Goal: Information Seeking & Learning: Find contact information

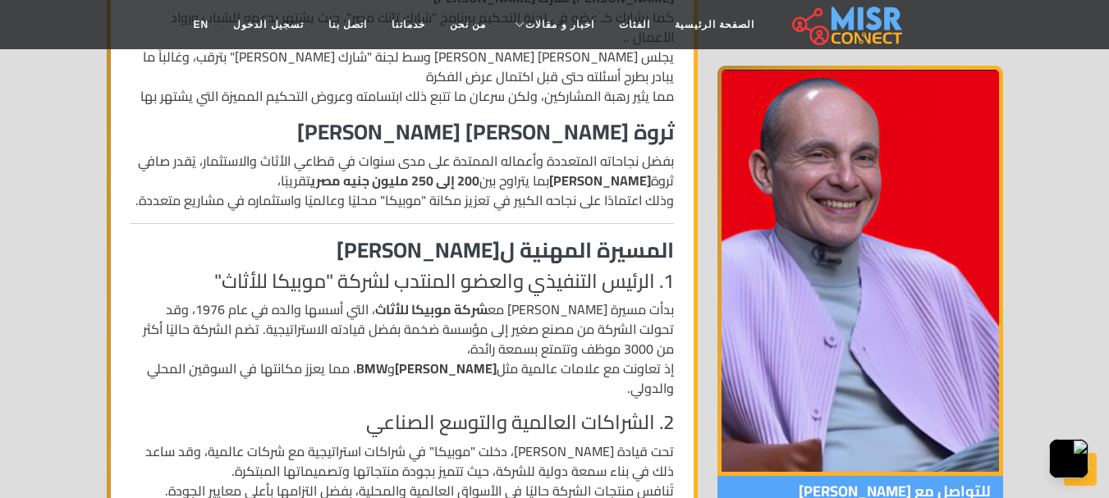
scroll to position [644, 0]
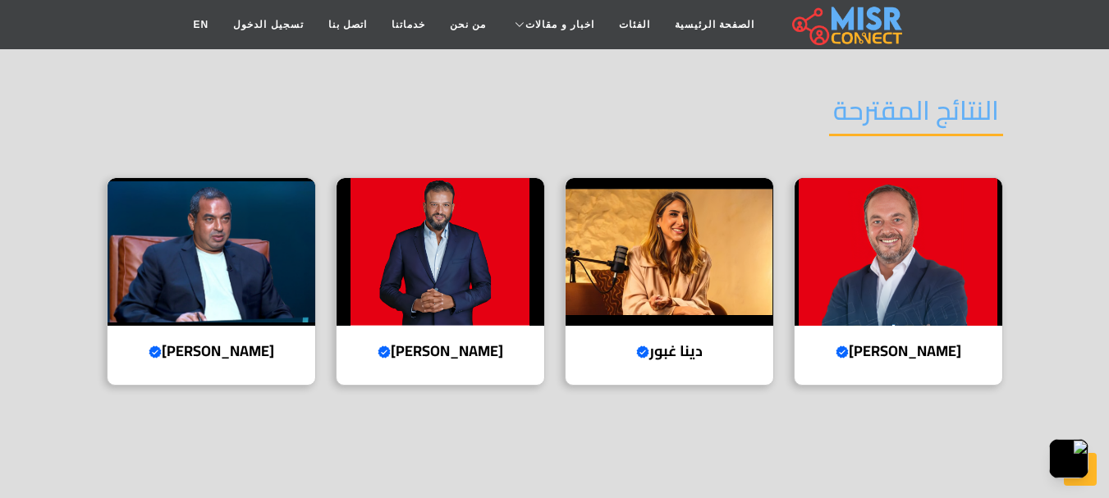
scroll to position [2368, 0]
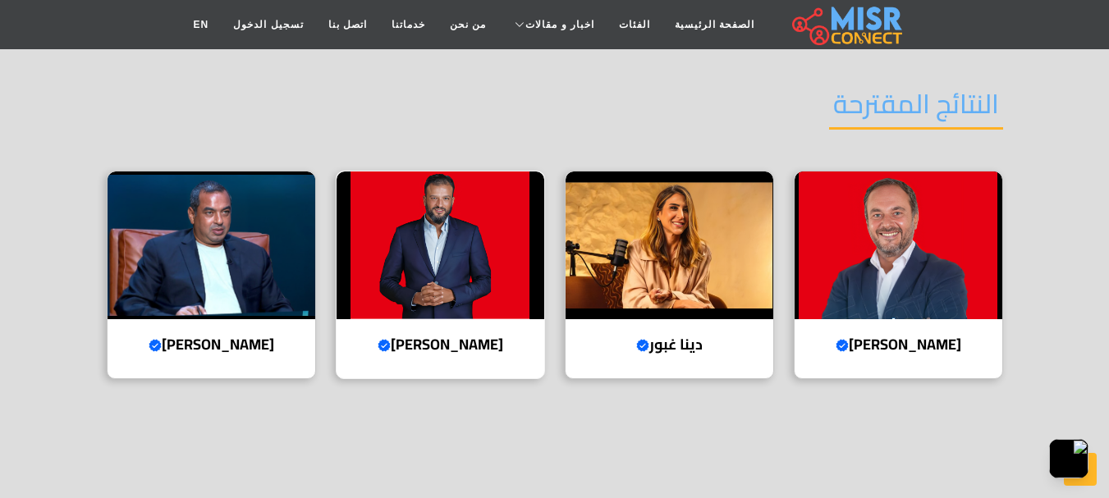
click at [502, 193] on img at bounding box center [440, 246] width 208 height 148
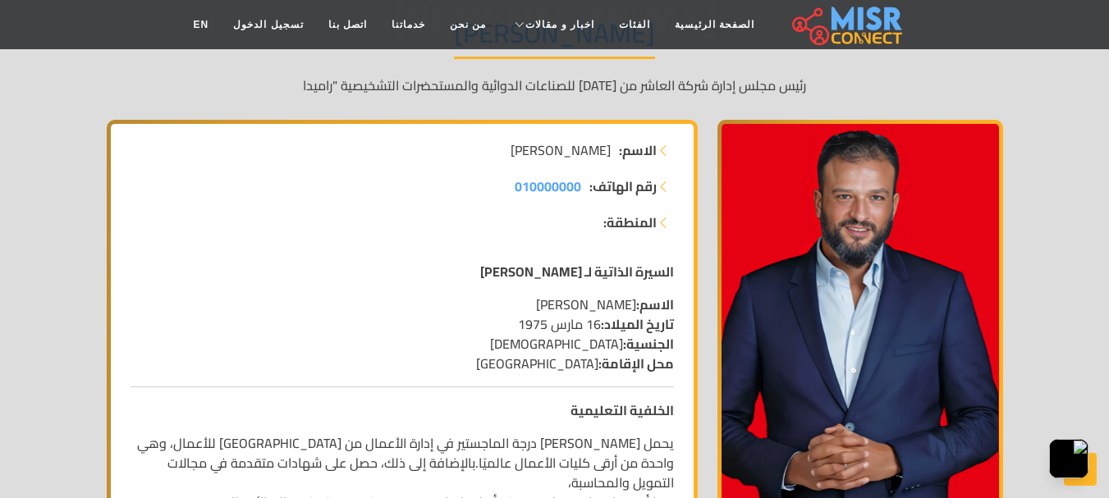
scroll to position [194, 0]
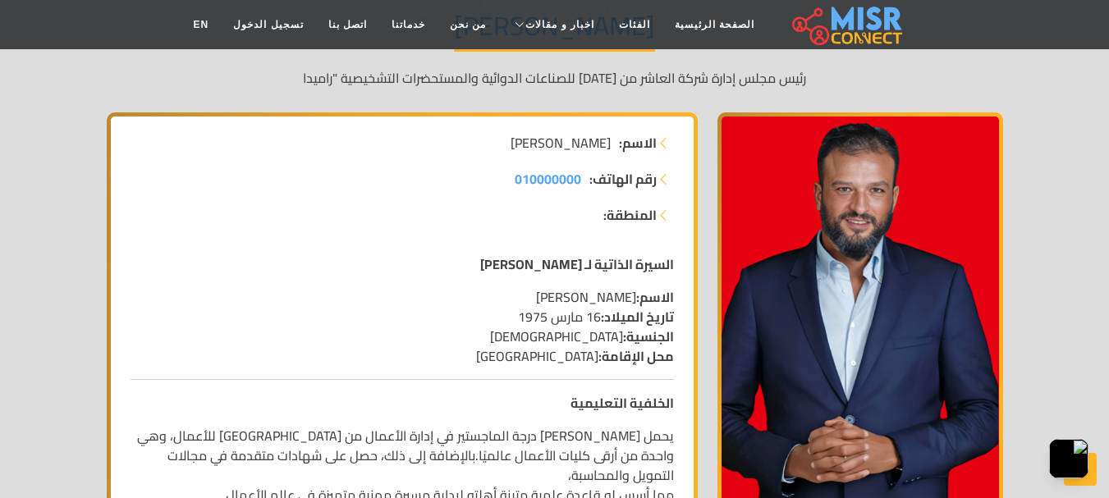
click at [665, 219] on icon at bounding box center [663, 214] width 13 height 13
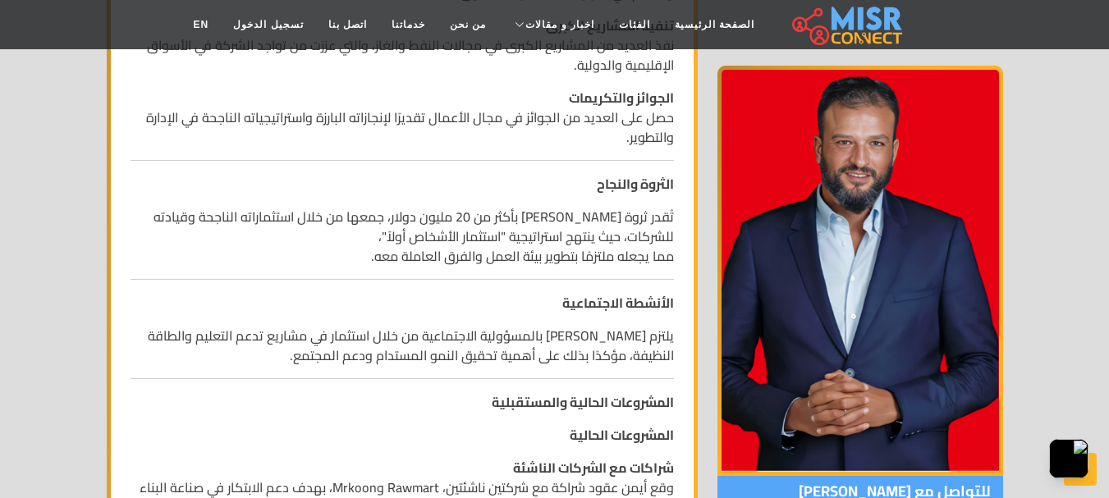
scroll to position [1129, 0]
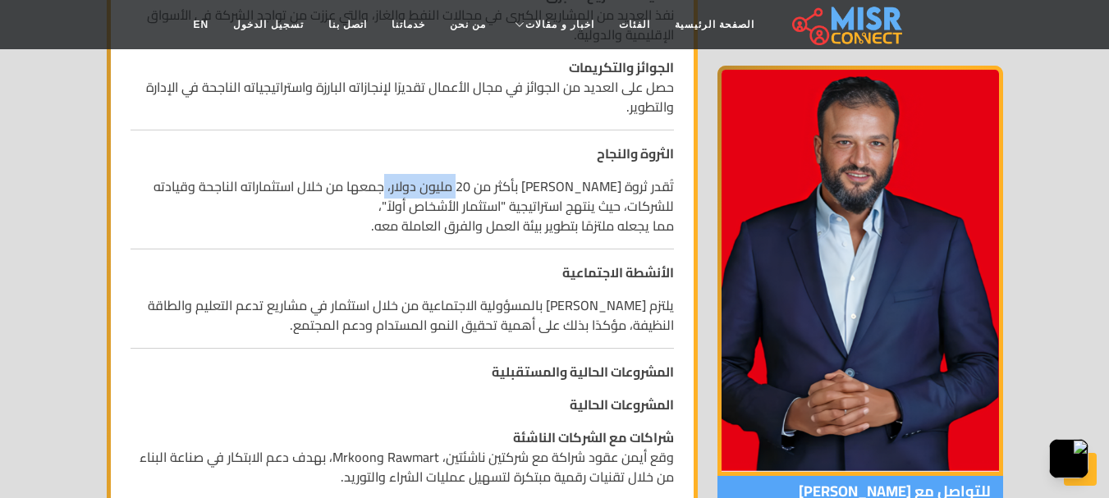
drag, startPoint x: 390, startPoint y: 184, endPoint x: 469, endPoint y: 177, distance: 79.1
click at [469, 177] on p "تُقدر ثروة [PERSON_NAME] بأكثر من 20 مليون دولار، جمعها من خلال استثماراته النا…" at bounding box center [401, 205] width 543 height 59
copy p "20 مليون دولار"
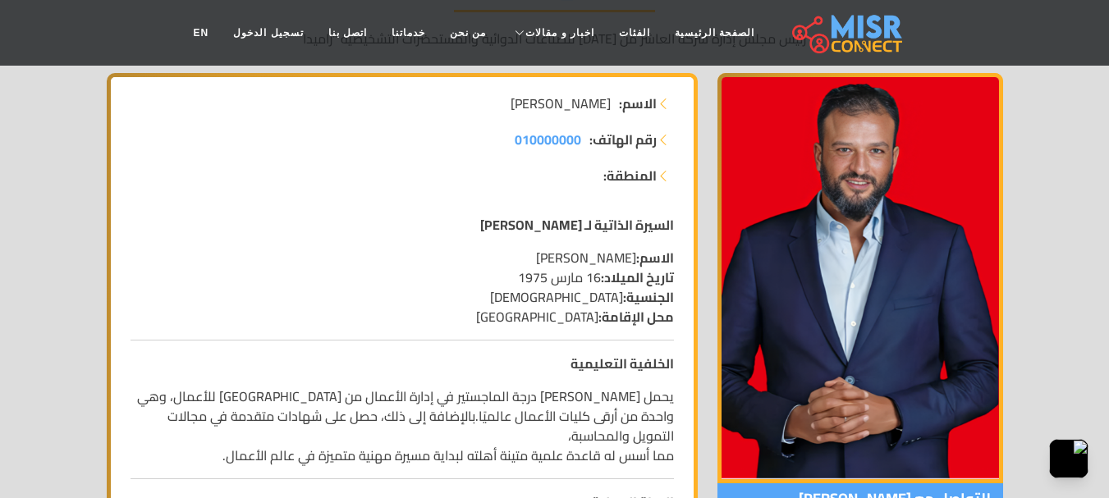
scroll to position [0, 0]
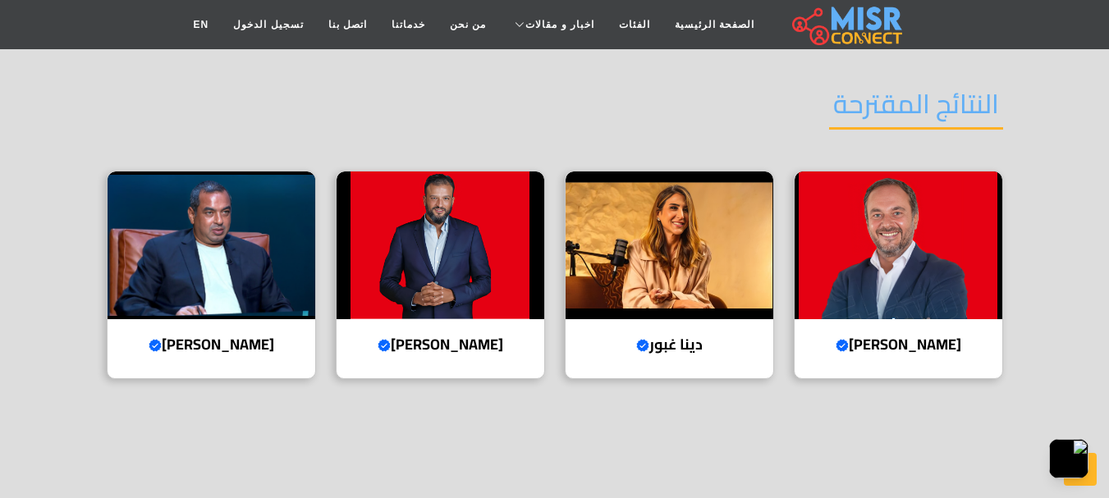
scroll to position [2368, 0]
click at [200, 172] on img at bounding box center [212, 246] width 208 height 148
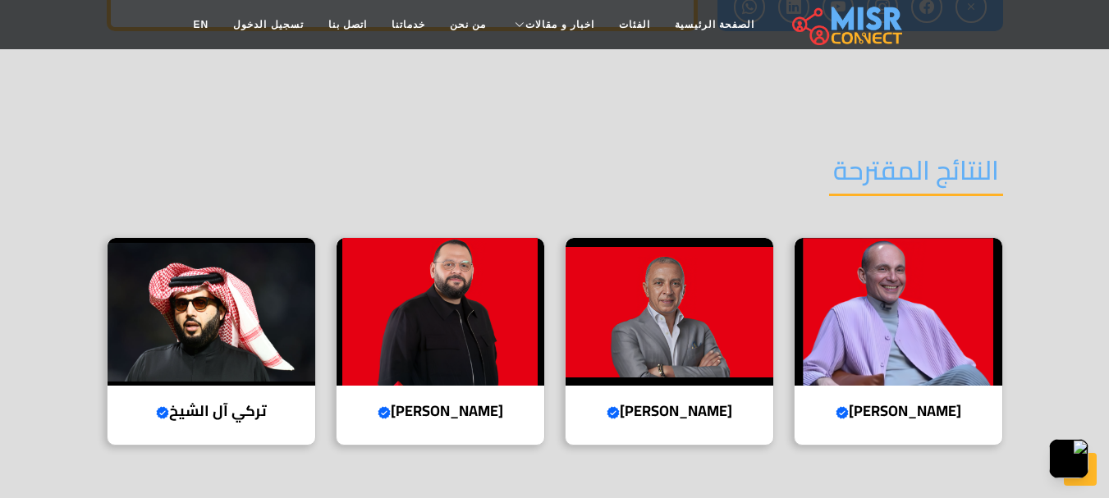
scroll to position [2159, 0]
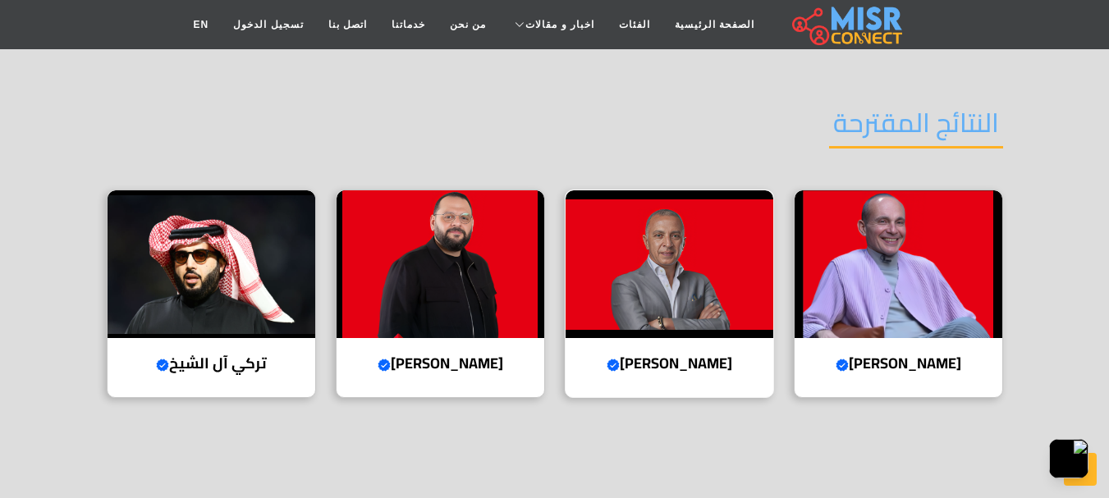
click at [689, 190] on img at bounding box center [669, 264] width 208 height 148
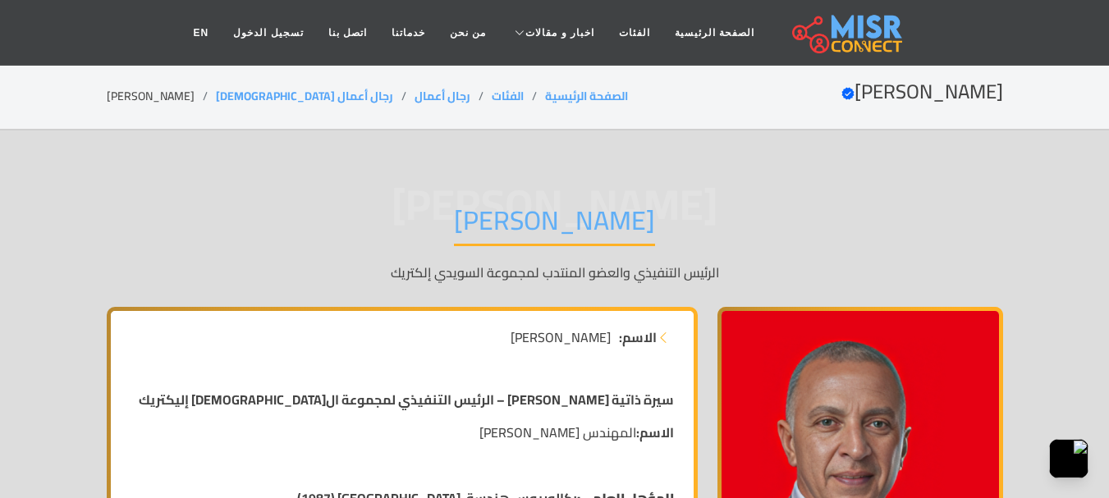
click at [792, 31] on img at bounding box center [847, 32] width 110 height 41
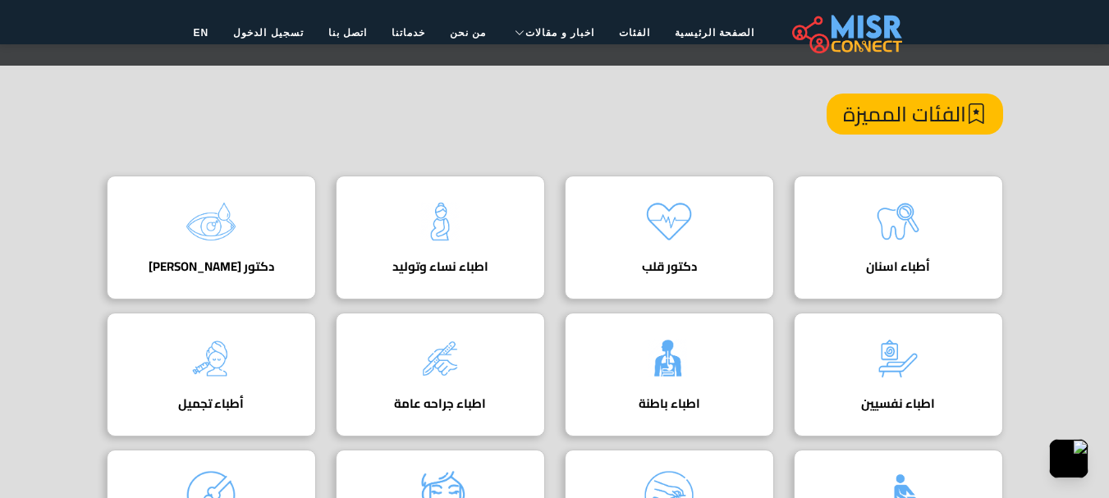
scroll to position [190, 0]
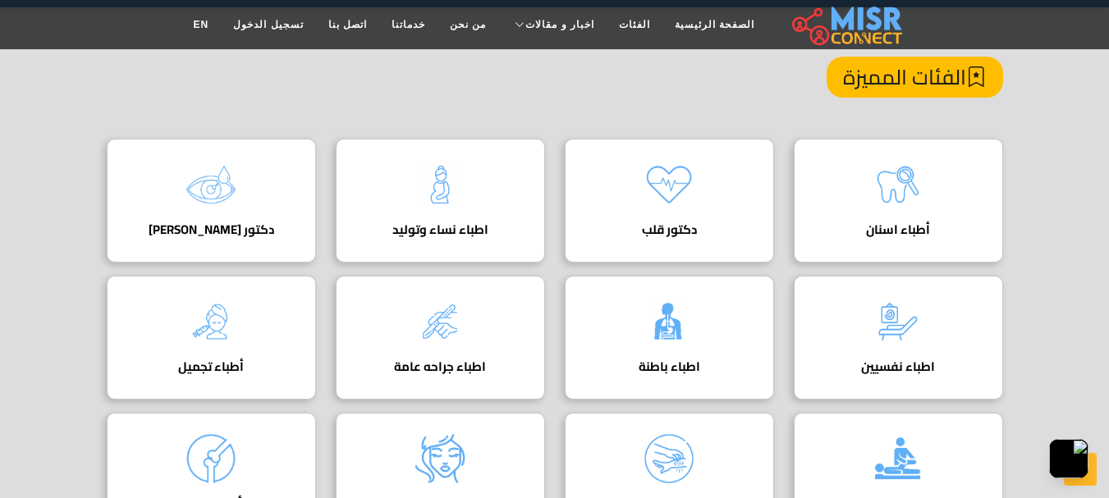
drag, startPoint x: 1120, startPoint y: 76, endPoint x: 1118, endPoint y: 101, distance: 25.6
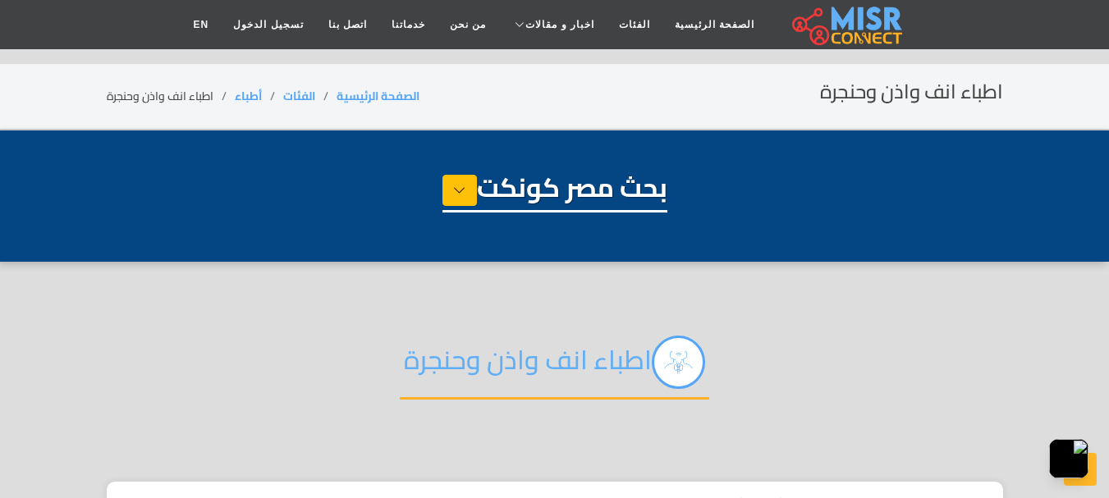
select select "*****"
select select "**********"
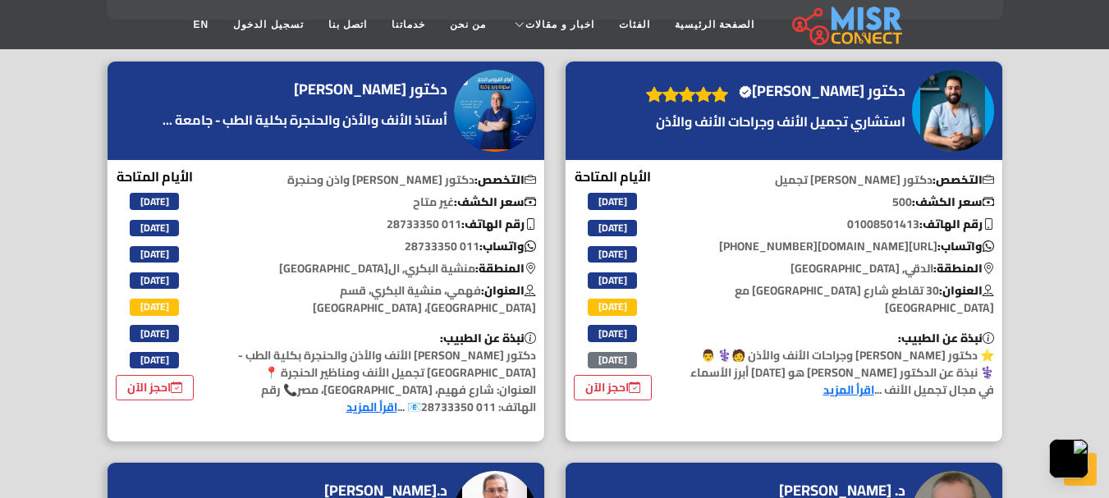
scroll to position [776, 0]
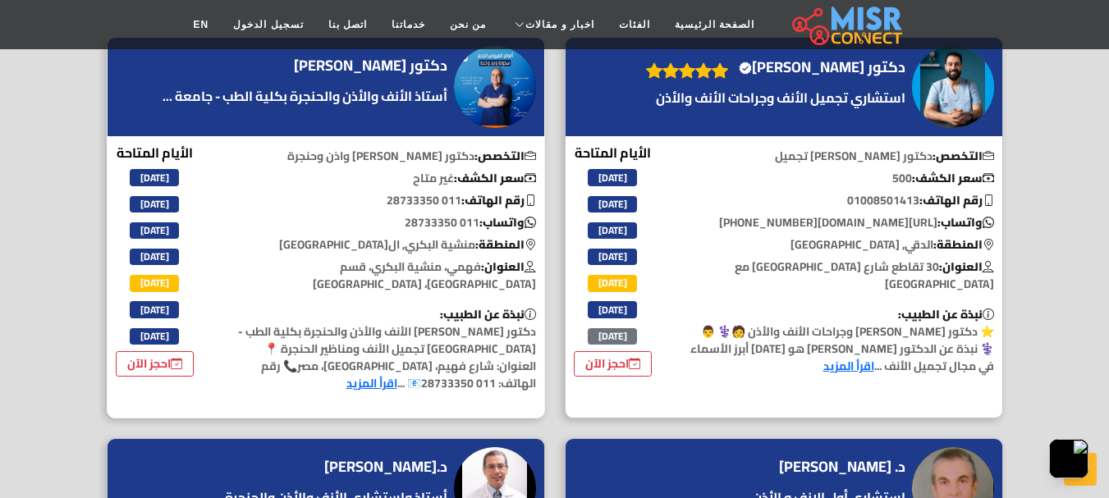
click at [409, 200] on p "رقم الهاتف: 011 28733350" at bounding box center [383, 200] width 323 height 17
click at [354, 213] on div "التخصص: دكتور [PERSON_NAME] واذن وحنجرة سعر الكشف: غير متاح رقم الهاتف: 011 287…" at bounding box center [383, 274] width 342 height 263
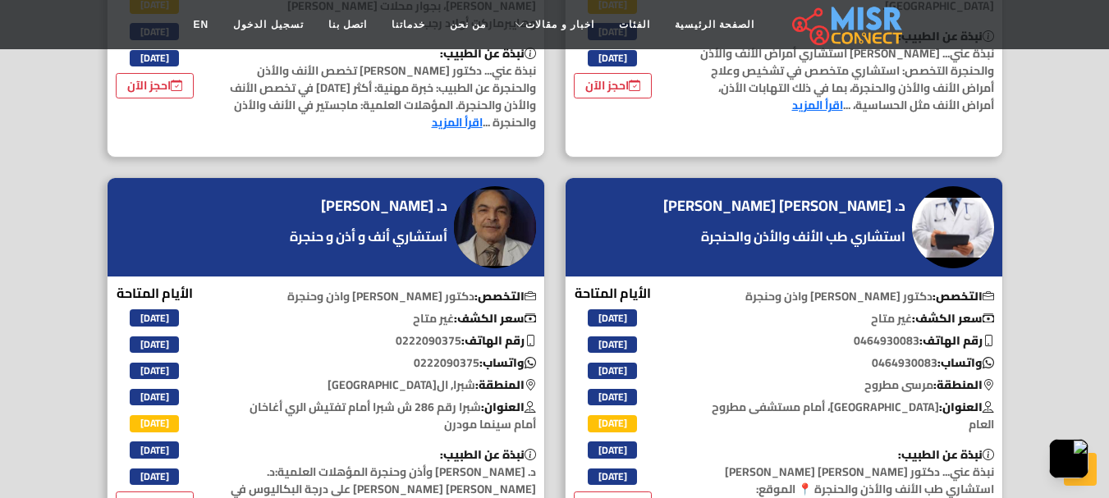
scroll to position [2710, 0]
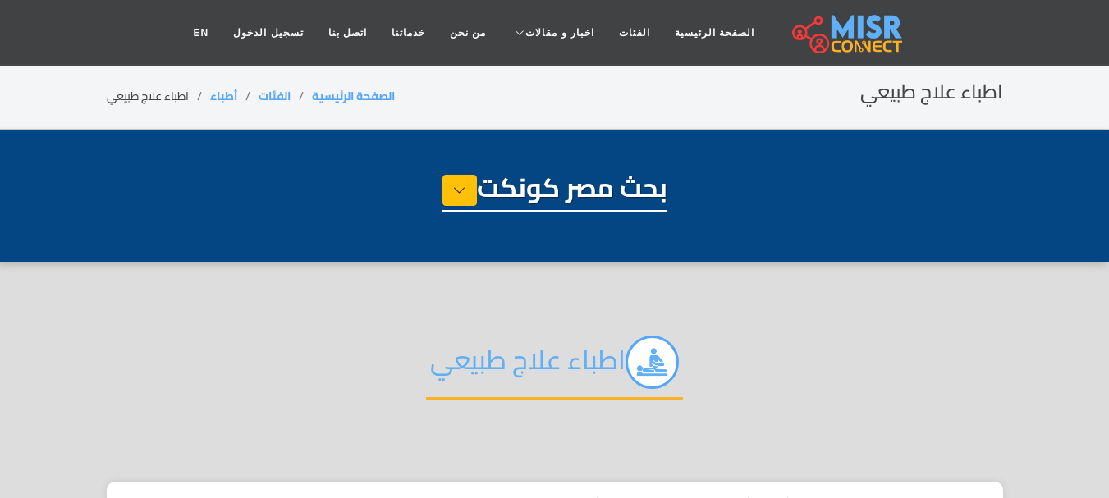
select select "*****"
select select "**********"
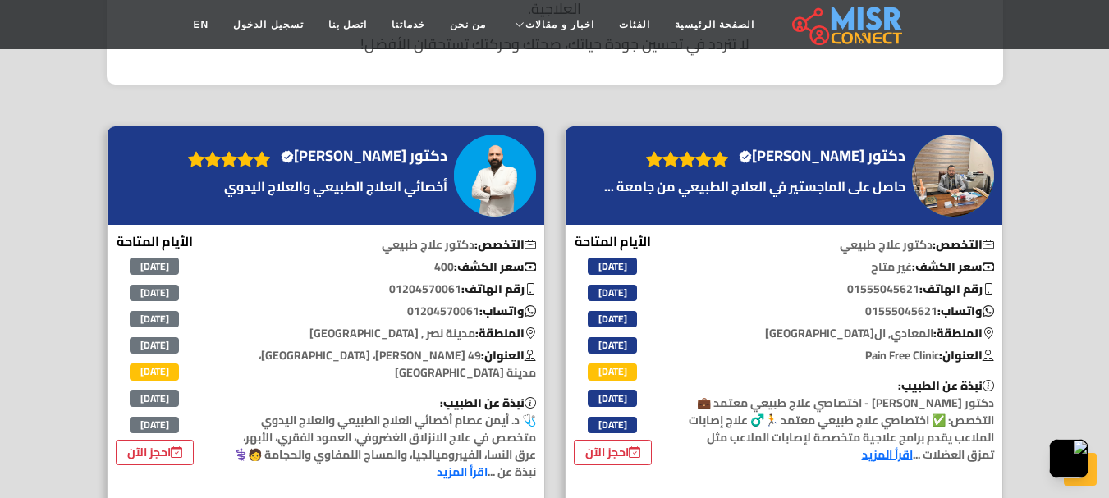
scroll to position [638, 0]
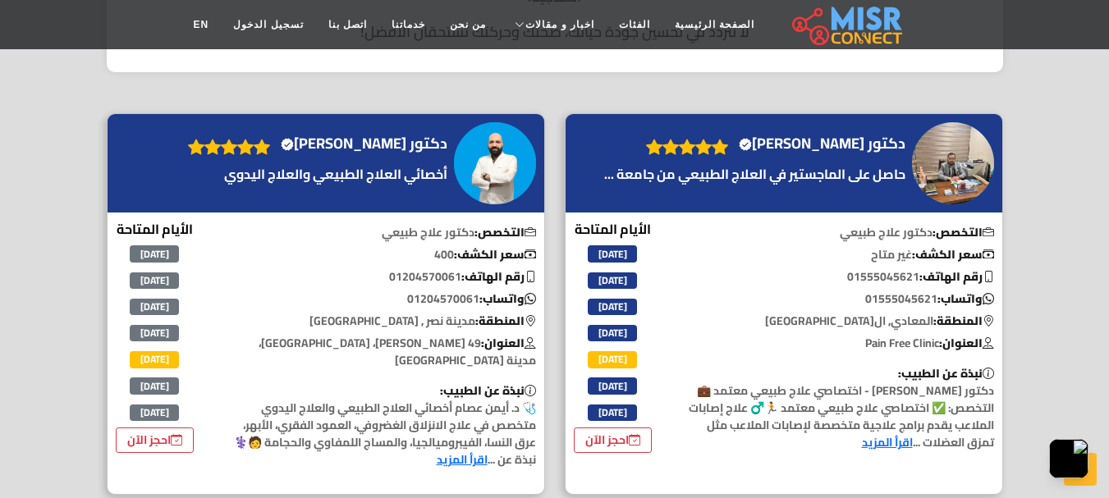
drag, startPoint x: 1117, startPoint y: 34, endPoint x: 1120, endPoint y: 77, distance: 42.8
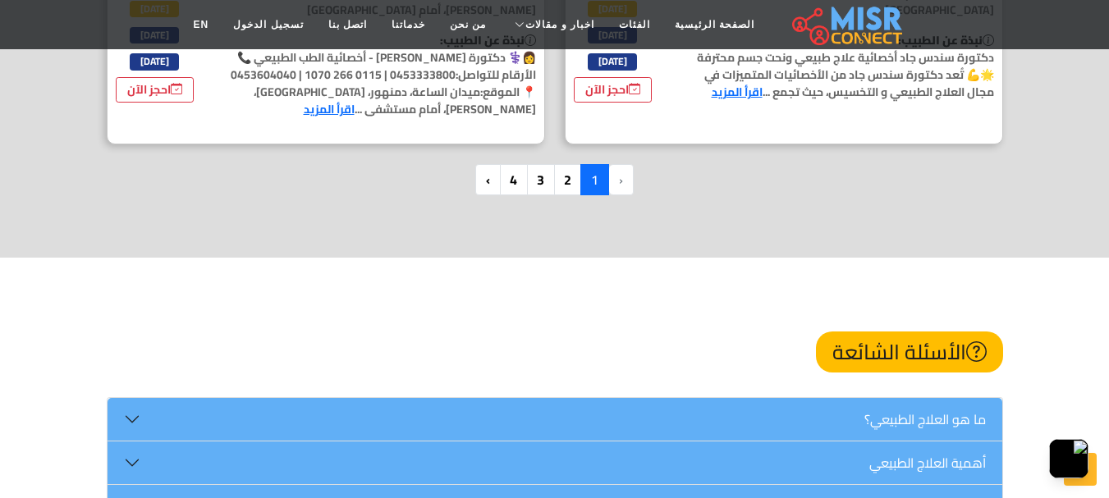
scroll to position [4851, 0]
